Goal: Task Accomplishment & Management: Complete application form

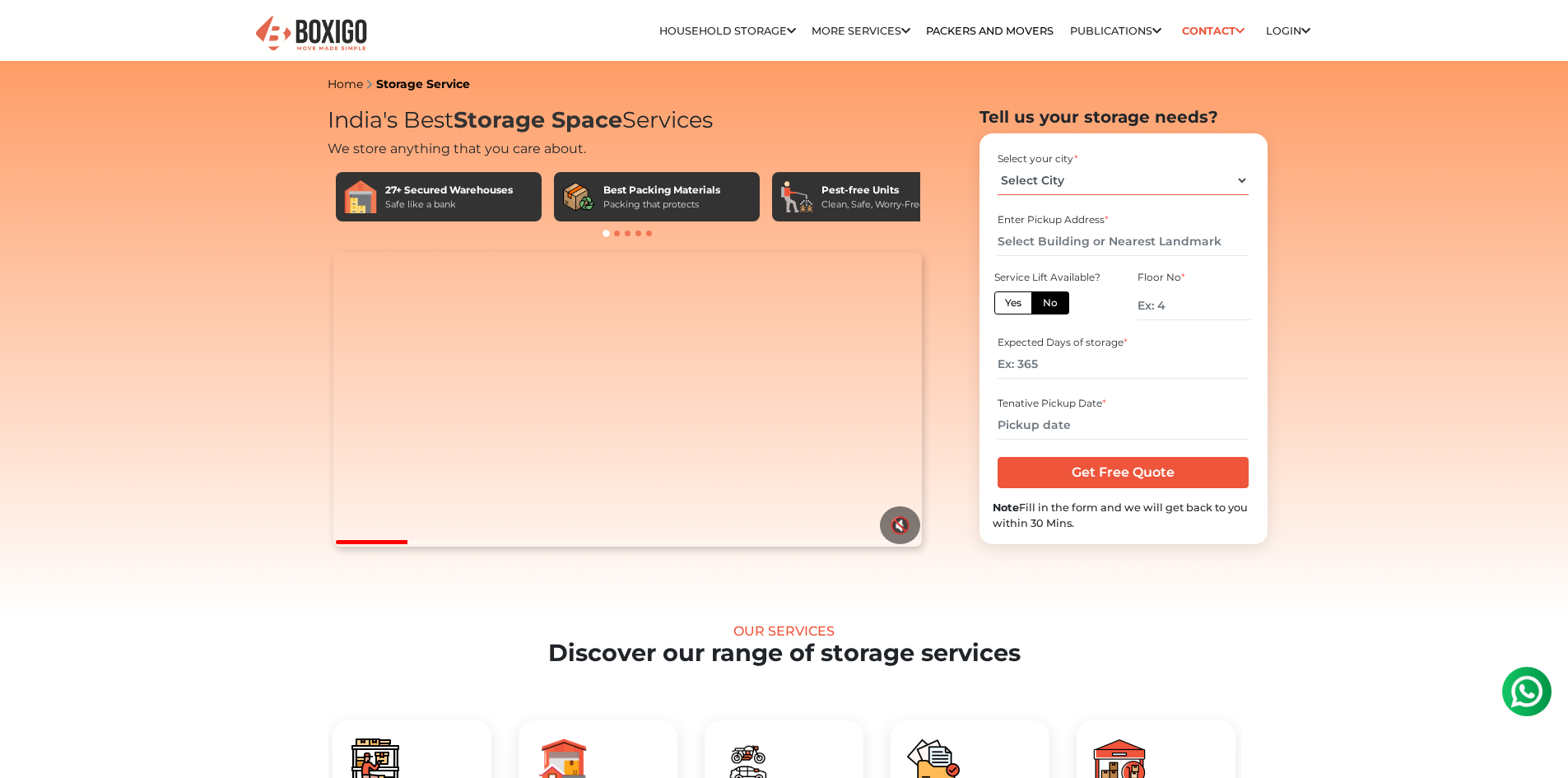
click at [1131, 182] on select "Select City [GEOGRAPHIC_DATA] [GEOGRAPHIC_DATA] [GEOGRAPHIC_DATA] [GEOGRAPHIC_D…" at bounding box center [1123, 181] width 251 height 28
select select "[GEOGRAPHIC_DATA]"
click at [997, 166] on select "Select City [GEOGRAPHIC_DATA] [GEOGRAPHIC_DATA] [GEOGRAPHIC_DATA] [GEOGRAPHIC_D…" at bounding box center [1123, 181] width 251 height 28
click at [1050, 296] on label "No" at bounding box center [1050, 303] width 38 height 23
click at [1050, 296] on input "No" at bounding box center [1048, 301] width 11 height 11
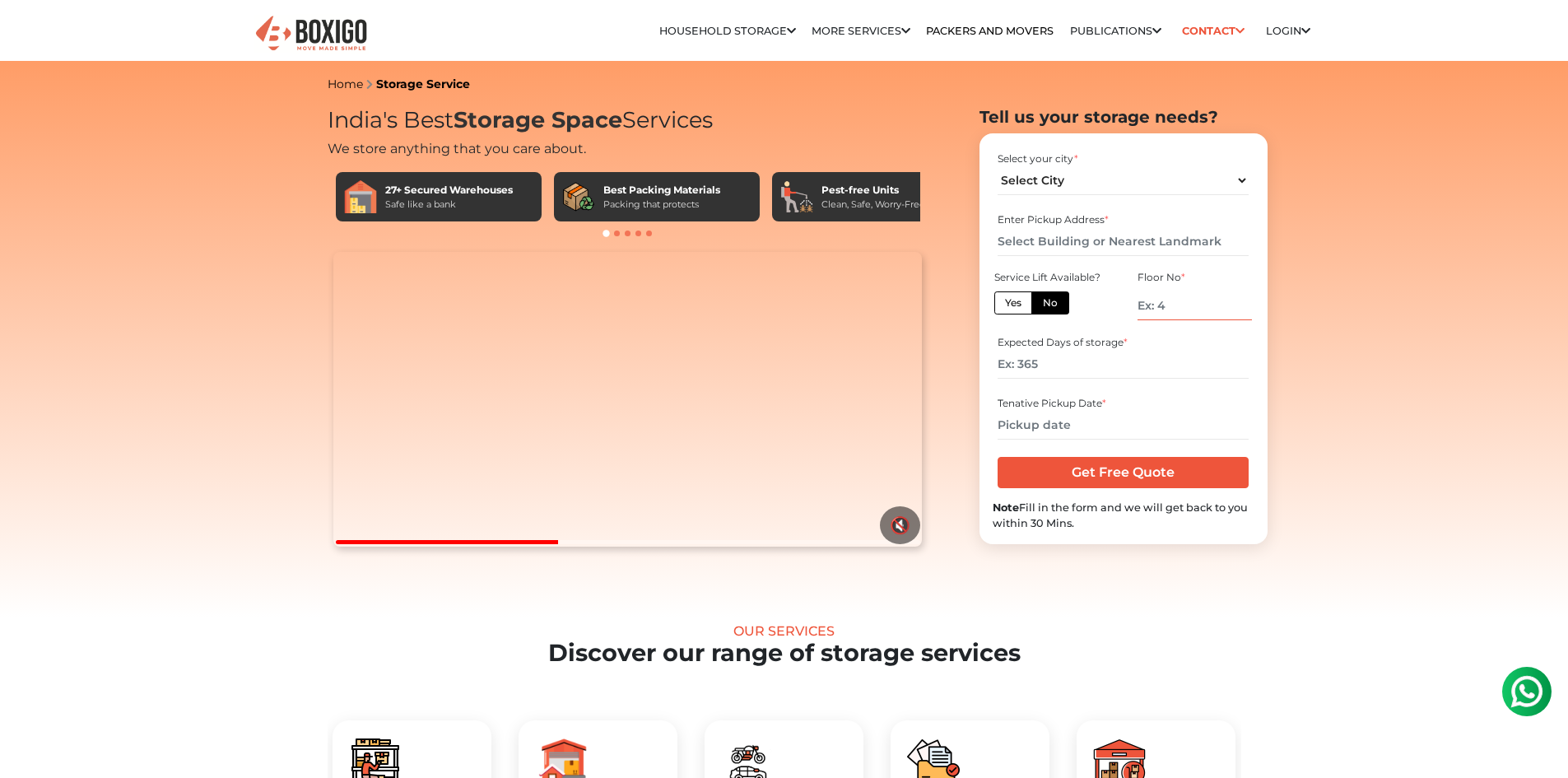
click at [1174, 305] on input "number" at bounding box center [1194, 305] width 114 height 28
type input "3"
click at [1120, 364] on input "number" at bounding box center [1123, 364] width 251 height 28
type input "1"
type input "10"
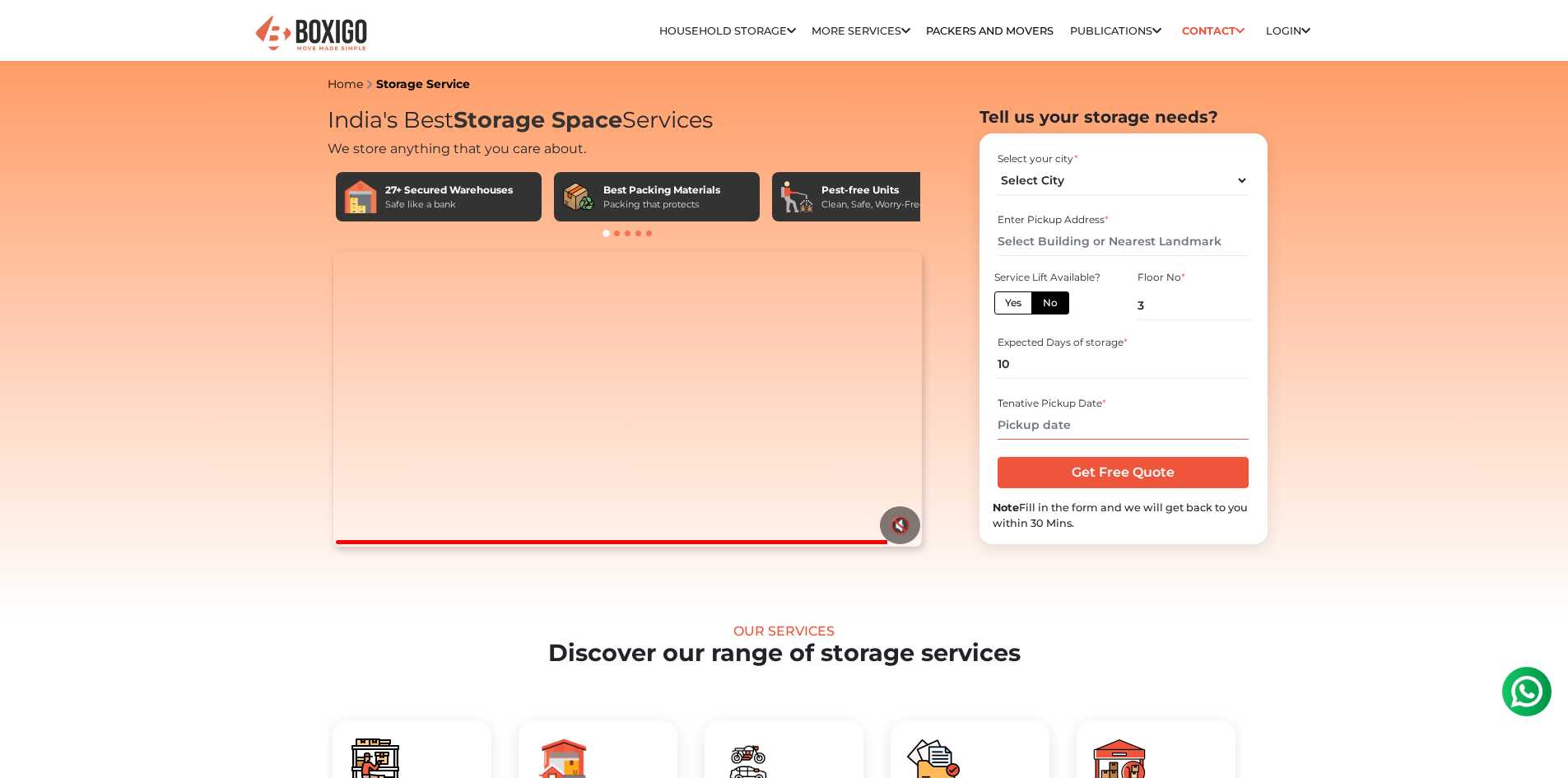
click at [1073, 428] on input "text" at bounding box center [1123, 425] width 251 height 28
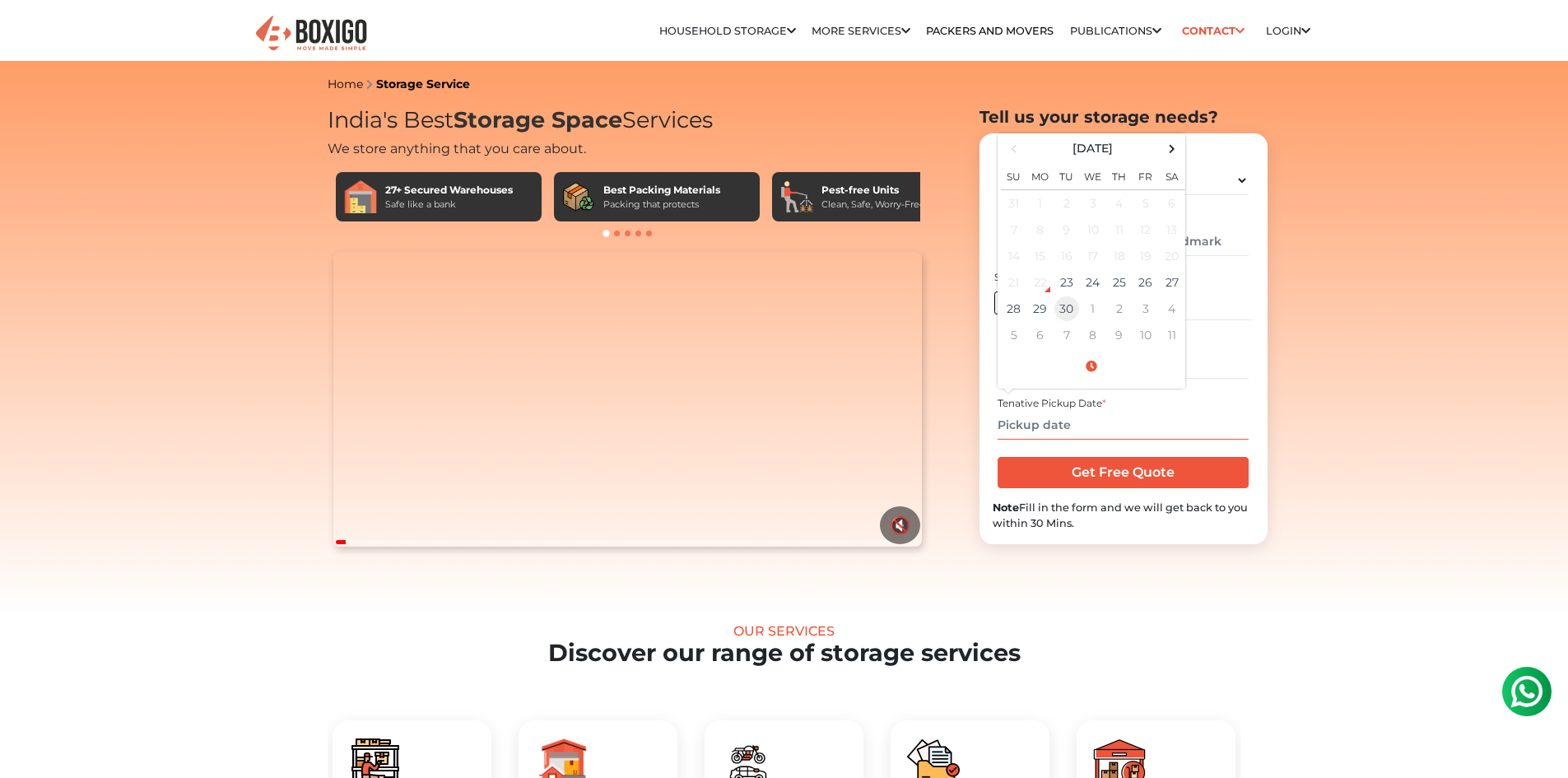
click at [1072, 314] on td "30" at bounding box center [1067, 309] width 27 height 27
type input "[DATE] 12:00 AM"
click at [1109, 468] on input "Get Free Quote" at bounding box center [1123, 472] width 251 height 31
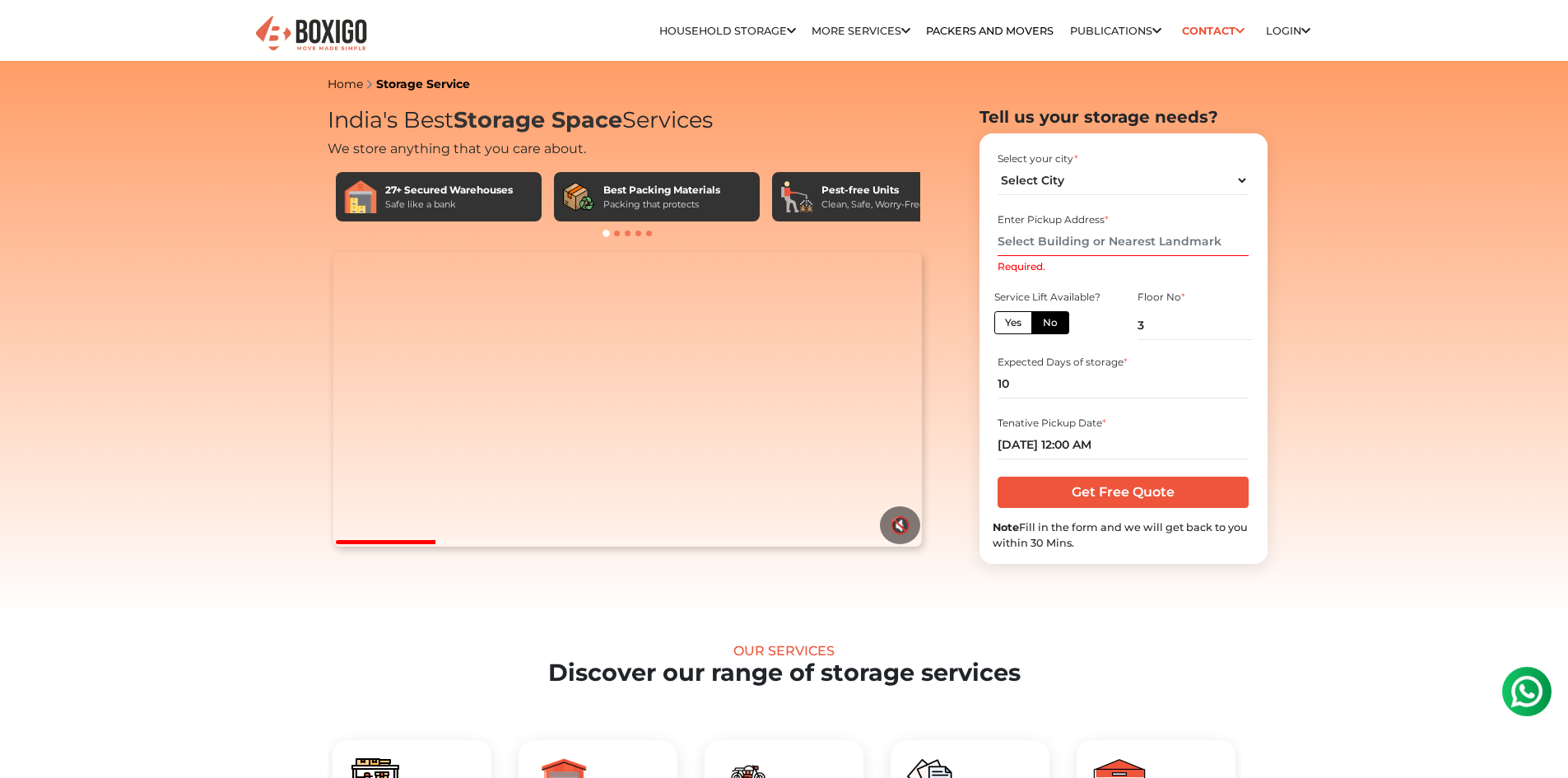
click at [1077, 242] on input "Required." at bounding box center [1123, 241] width 251 height 28
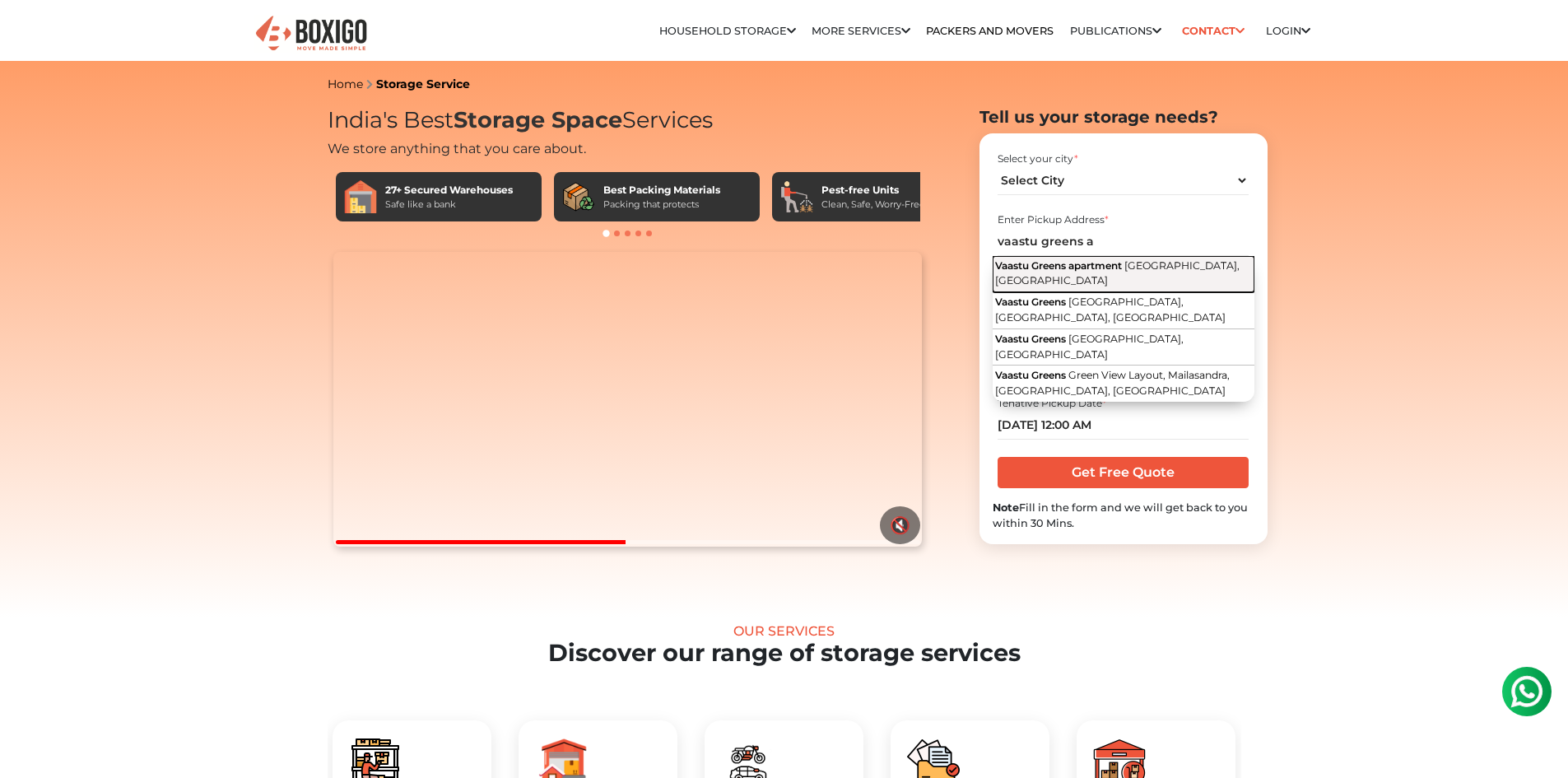
click at [1074, 271] on button "Vaastu Greens apartment [GEOGRAPHIC_DATA], [GEOGRAPHIC_DATA]" at bounding box center [1124, 274] width 262 height 37
type input "Vaastu Greens apartment, [GEOGRAPHIC_DATA], [GEOGRAPHIC_DATA]"
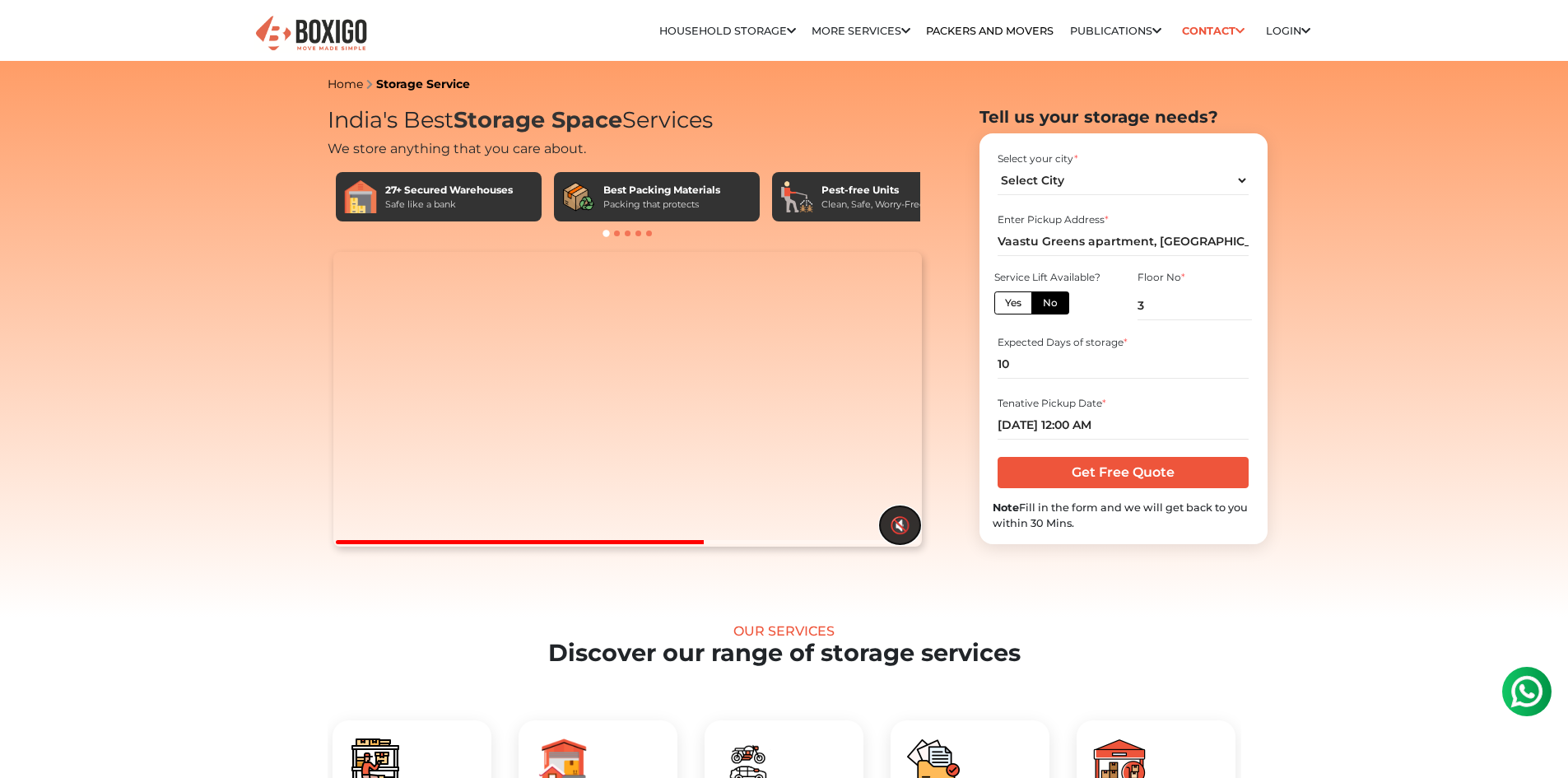
click at [905, 544] on button "🔇" at bounding box center [899, 524] width 40 height 38
click at [901, 544] on button "🔊" at bounding box center [899, 524] width 40 height 38
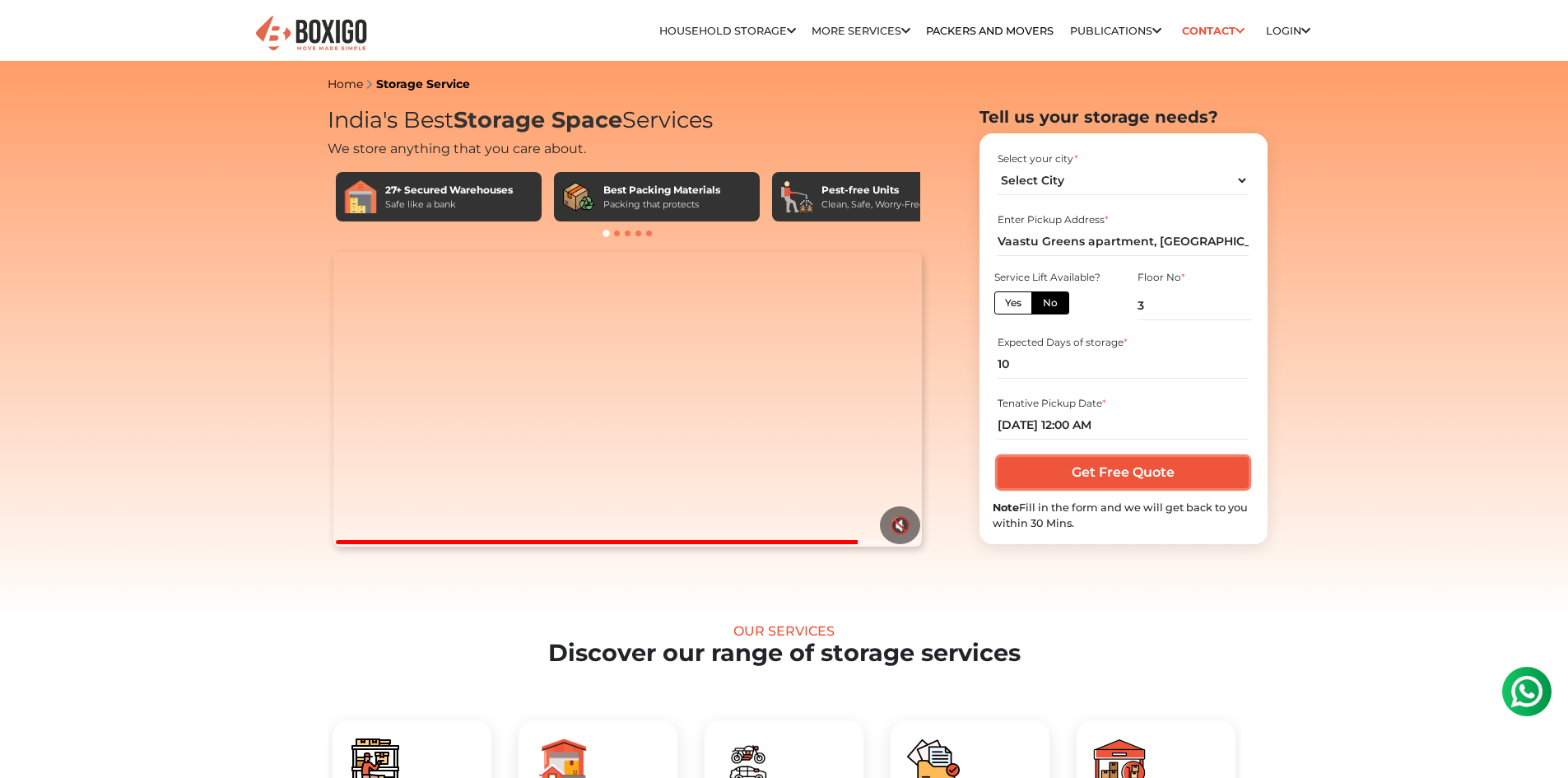
click at [1118, 471] on input "Get Free Quote" at bounding box center [1123, 472] width 251 height 31
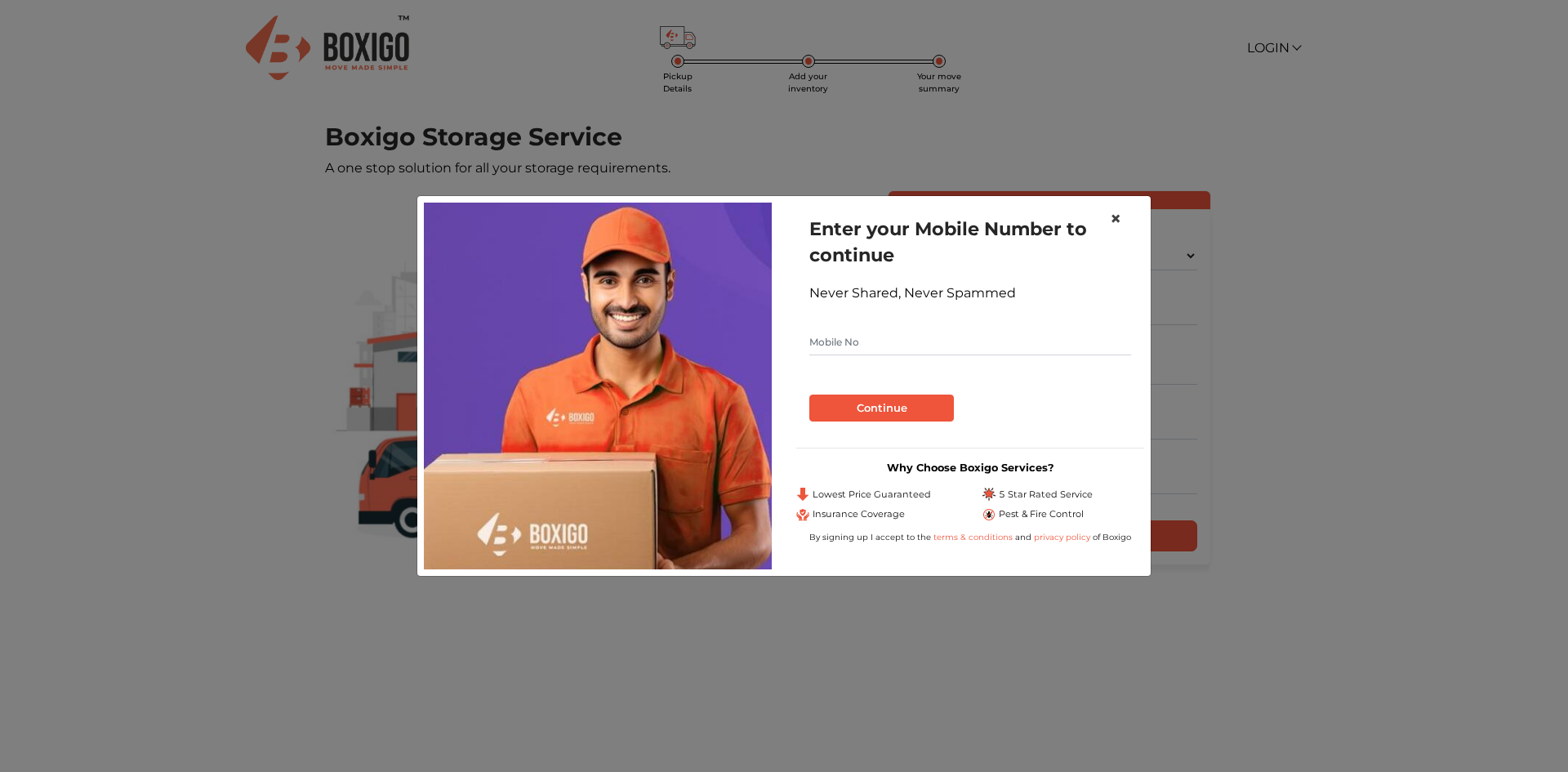
click at [1117, 217] on span "×" at bounding box center [1115, 218] width 11 height 24
